Goal: Task Accomplishment & Management: Use online tool/utility

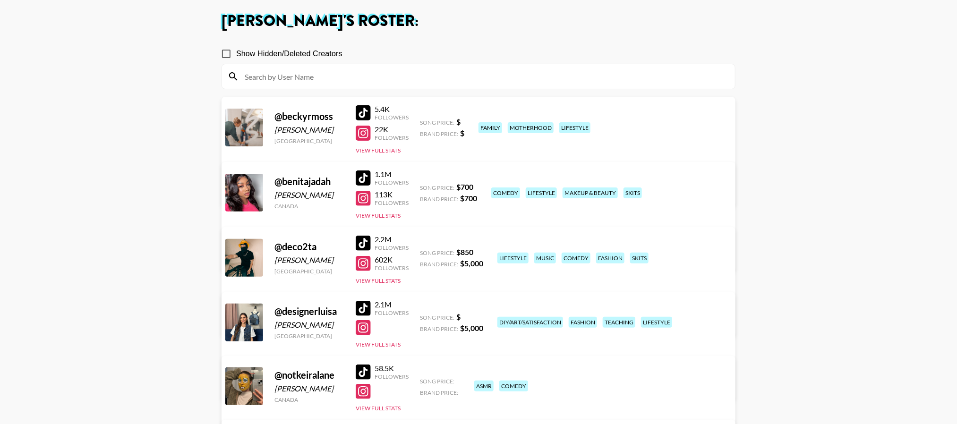
scroll to position [71, 0]
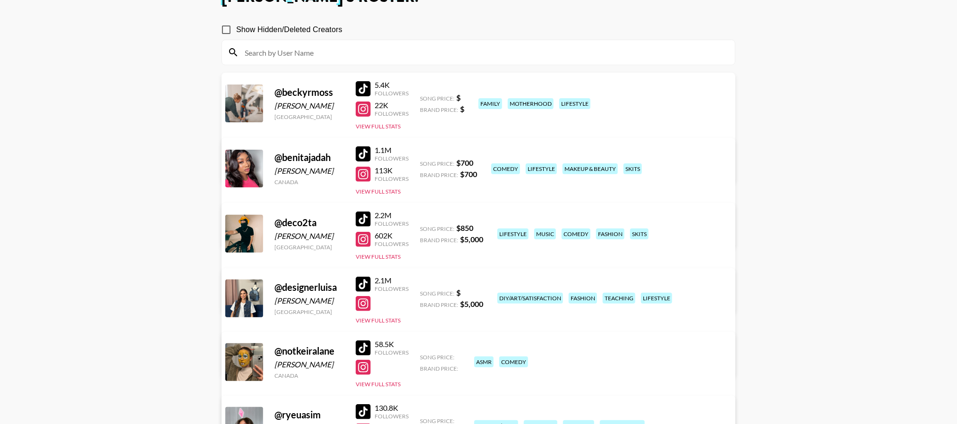
click at [423, 292] on link "View/Edit Details" at bounding box center [331, 296] width 184 height 9
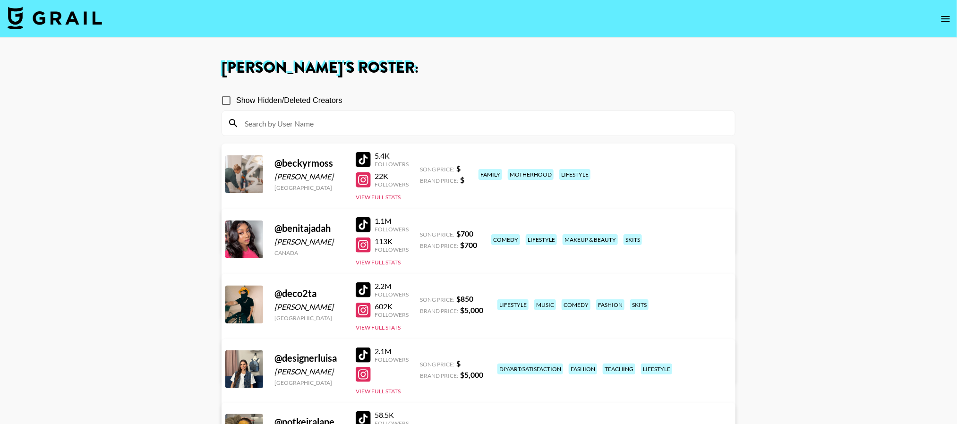
click at [946, 23] on icon "open drawer" at bounding box center [945, 18] width 11 height 11
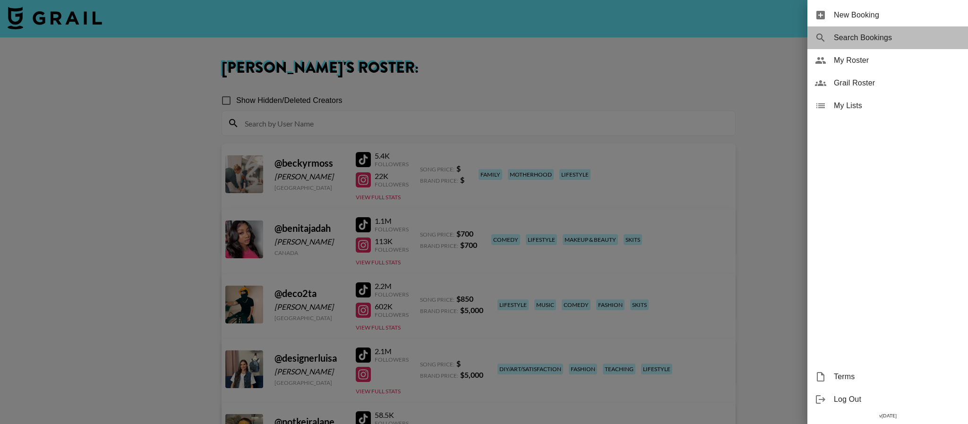
click at [865, 44] on div "Search Bookings" at bounding box center [888, 37] width 161 height 23
select select "id"
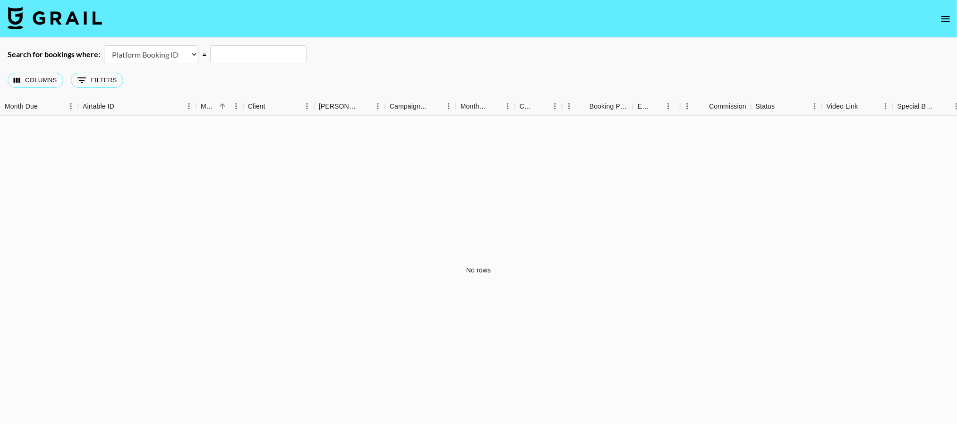
click at [247, 57] on input "text" at bounding box center [258, 54] width 96 height 18
click at [273, 54] on input "text" at bounding box center [258, 54] width 96 height 18
drag, startPoint x: 876, startPoint y: 56, endPoint x: 825, endPoint y: 72, distance: 53.2
click at [876, 56] on div "Search for bookings where: Airtable Booking ID Platform Booking ID Platform Cam…" at bounding box center [478, 54] width 957 height 18
click at [241, 50] on input "text" at bounding box center [258, 54] width 96 height 18
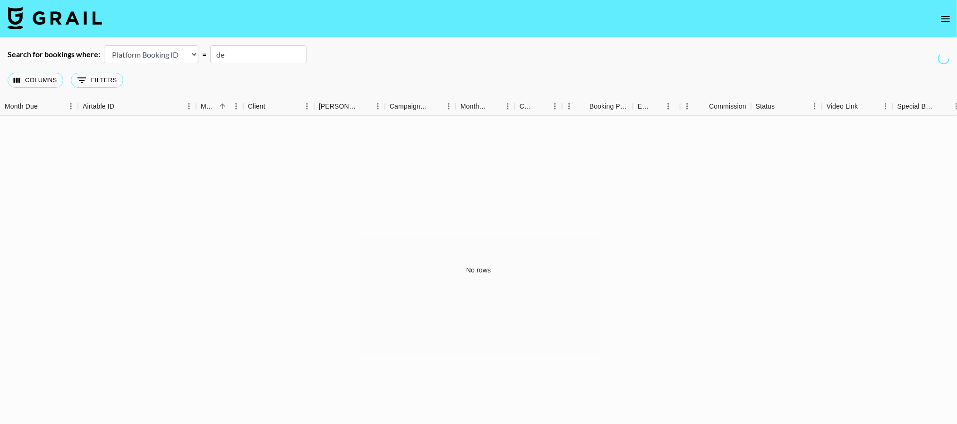
click at [189, 52] on select "Airtable Booking ID Platform Booking ID Platform Campaign ID" at bounding box center [151, 54] width 95 height 18
click at [240, 57] on input "de" at bounding box center [258, 54] width 96 height 18
type input "d"
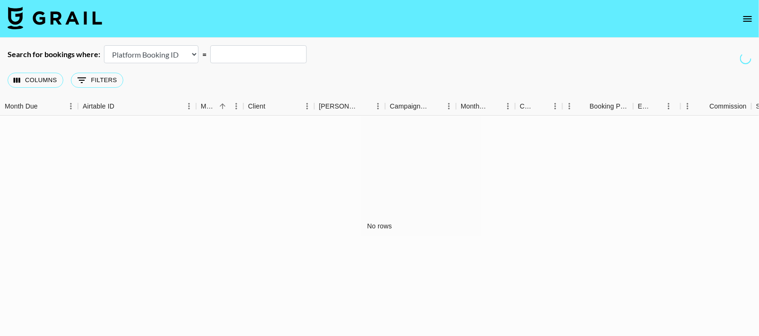
drag, startPoint x: 67, startPoint y: 217, endPoint x: 732, endPoint y: 0, distance: 699.6
click at [68, 215] on div "No rows" at bounding box center [379, 226] width 759 height 221
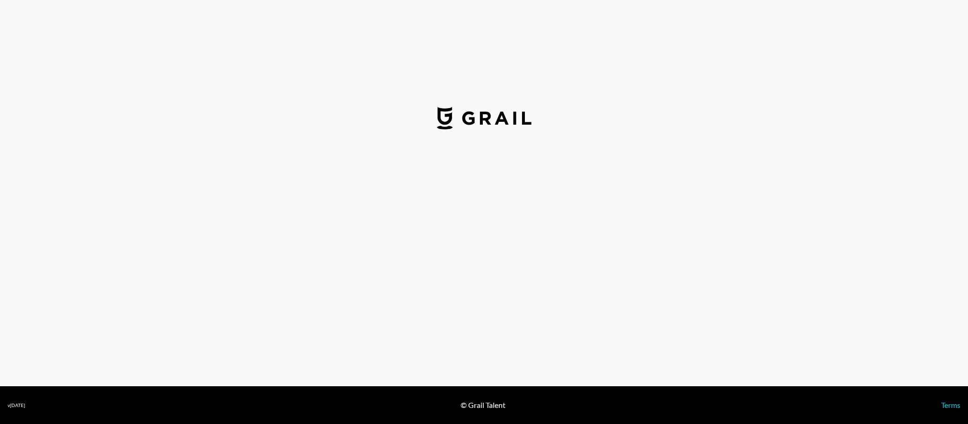
select select "USD"
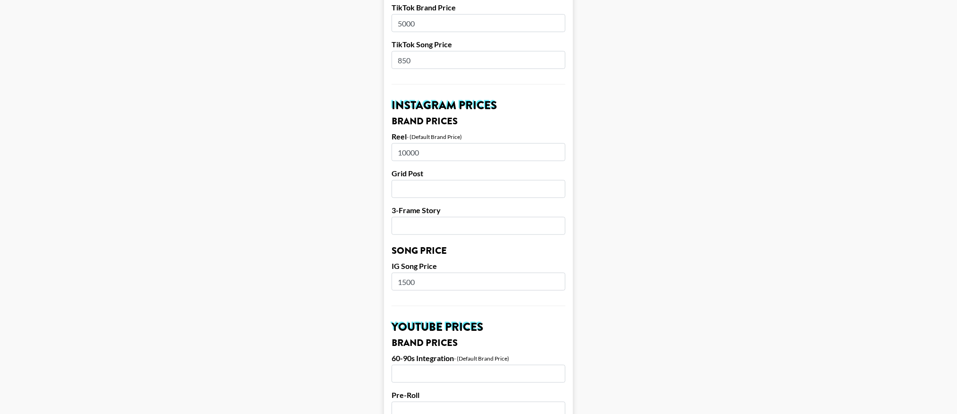
scroll to position [373, 0]
